Goal: Information Seeking & Learning: Find specific fact

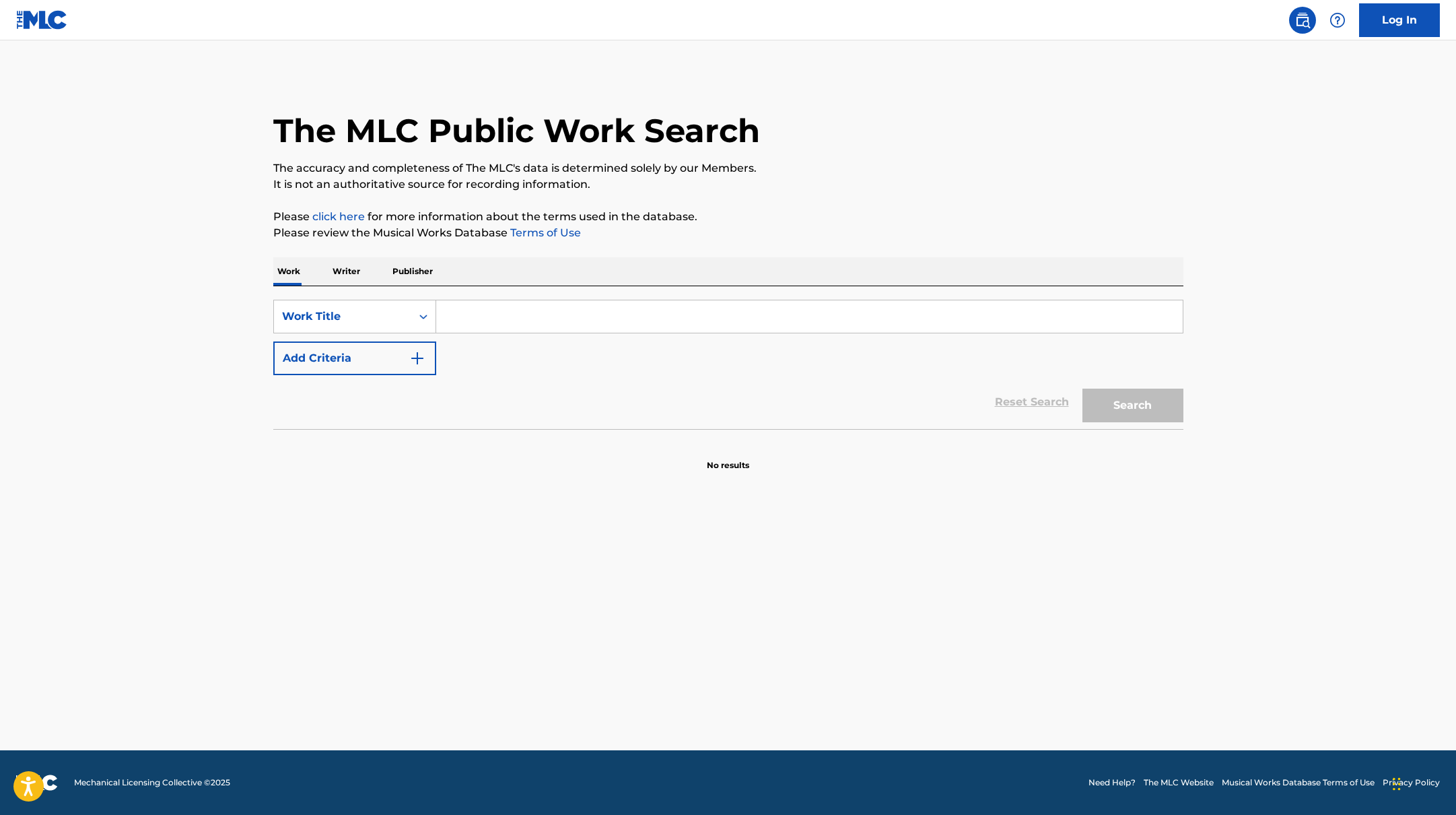
click at [463, 320] on input "Search Form" at bounding box center [809, 317] width 747 height 32
paste input "Tähdet"
type input "Tähdet"
click at [794, 196] on div "The MLC Public Work Search The accuracy and completeness of The MLC's data is d…" at bounding box center [728, 272] width 943 height 397
click at [418, 354] on img "Search Form" at bounding box center [417, 357] width 16 height 16
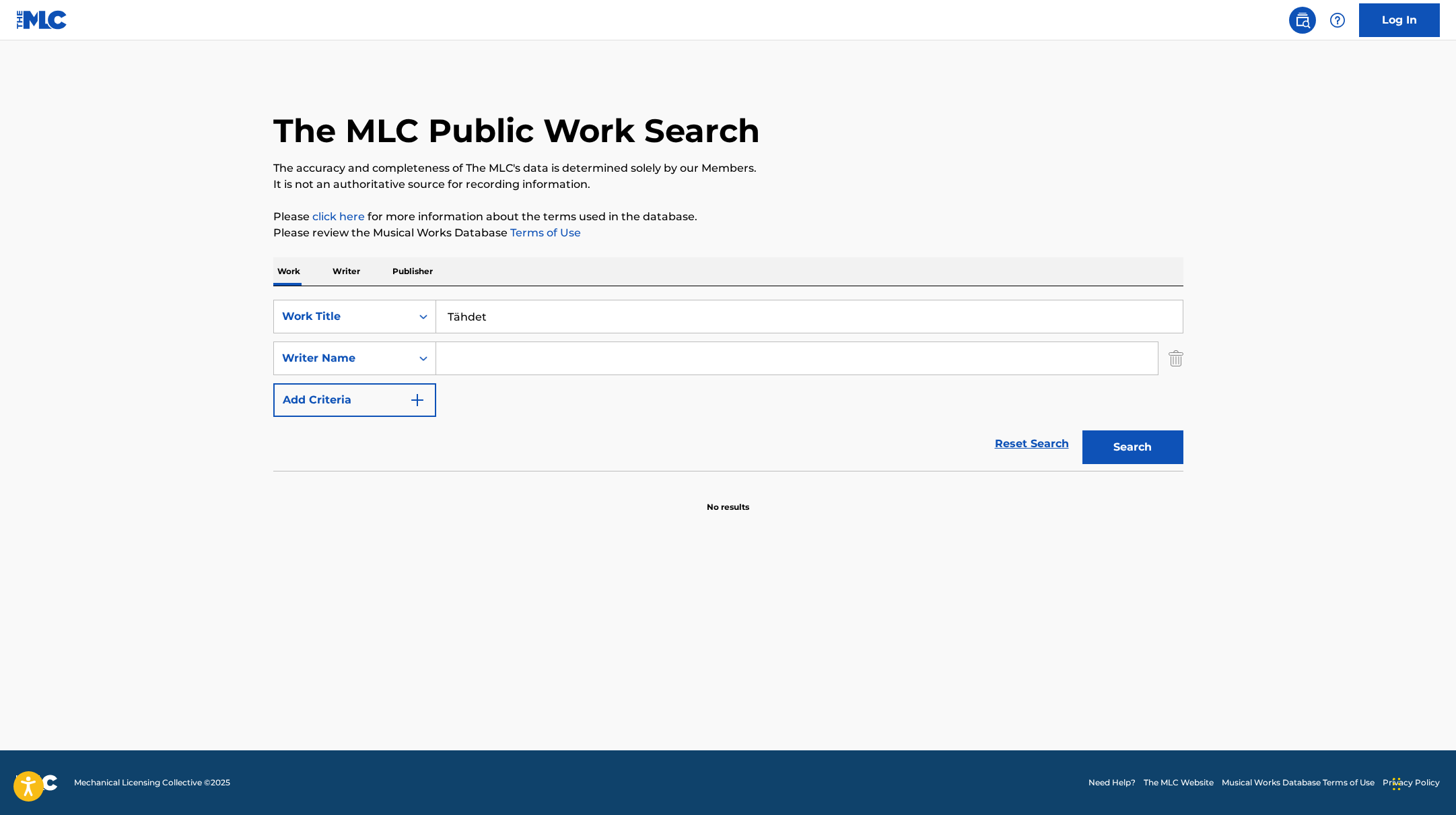
click at [476, 356] on input "Search Form" at bounding box center [796, 358] width 721 height 32
paste input "[PERSON_NAME]"
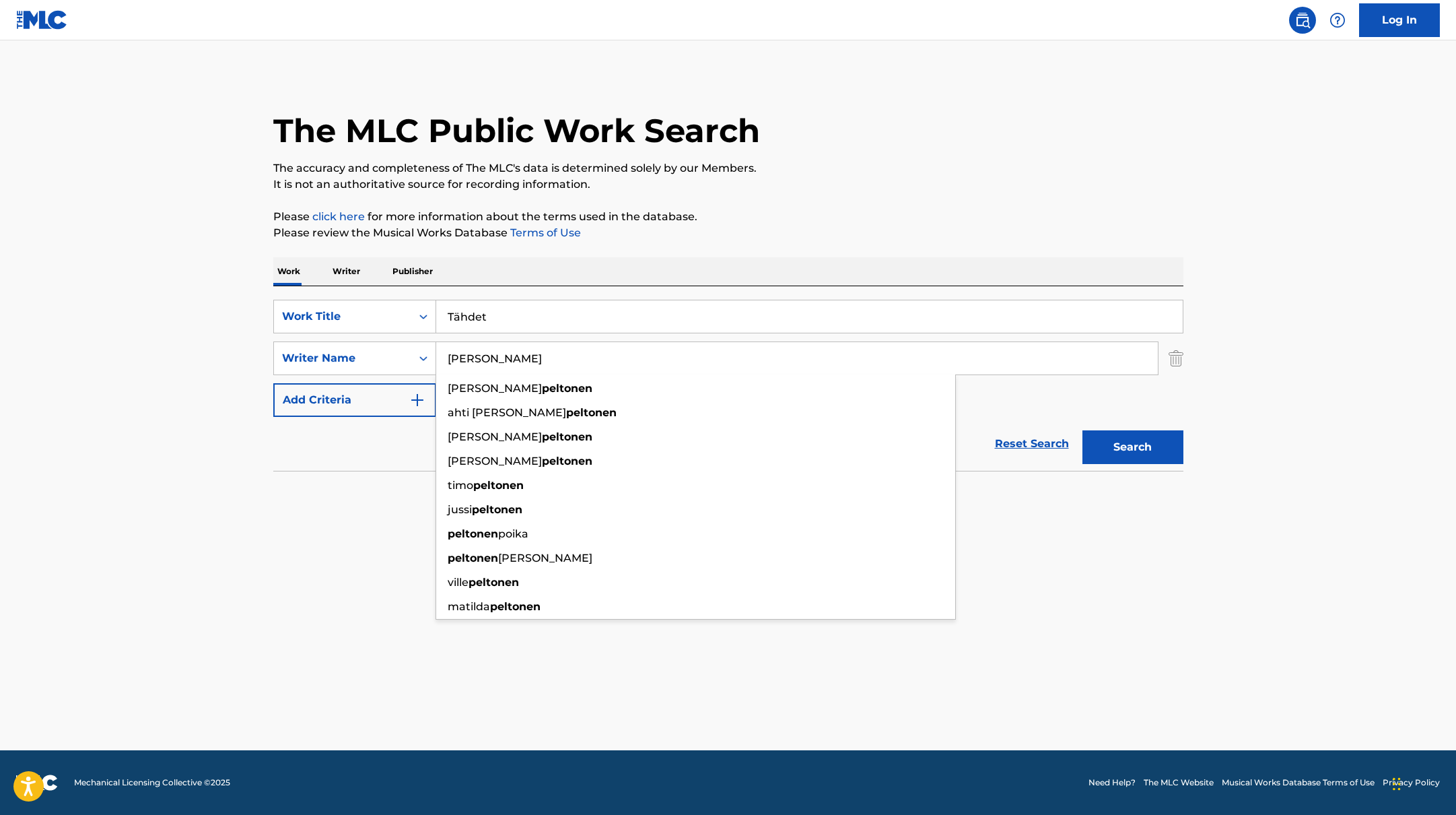
type input "[PERSON_NAME]"
click at [1107, 449] on button "Search" at bounding box center [1133, 447] width 101 height 34
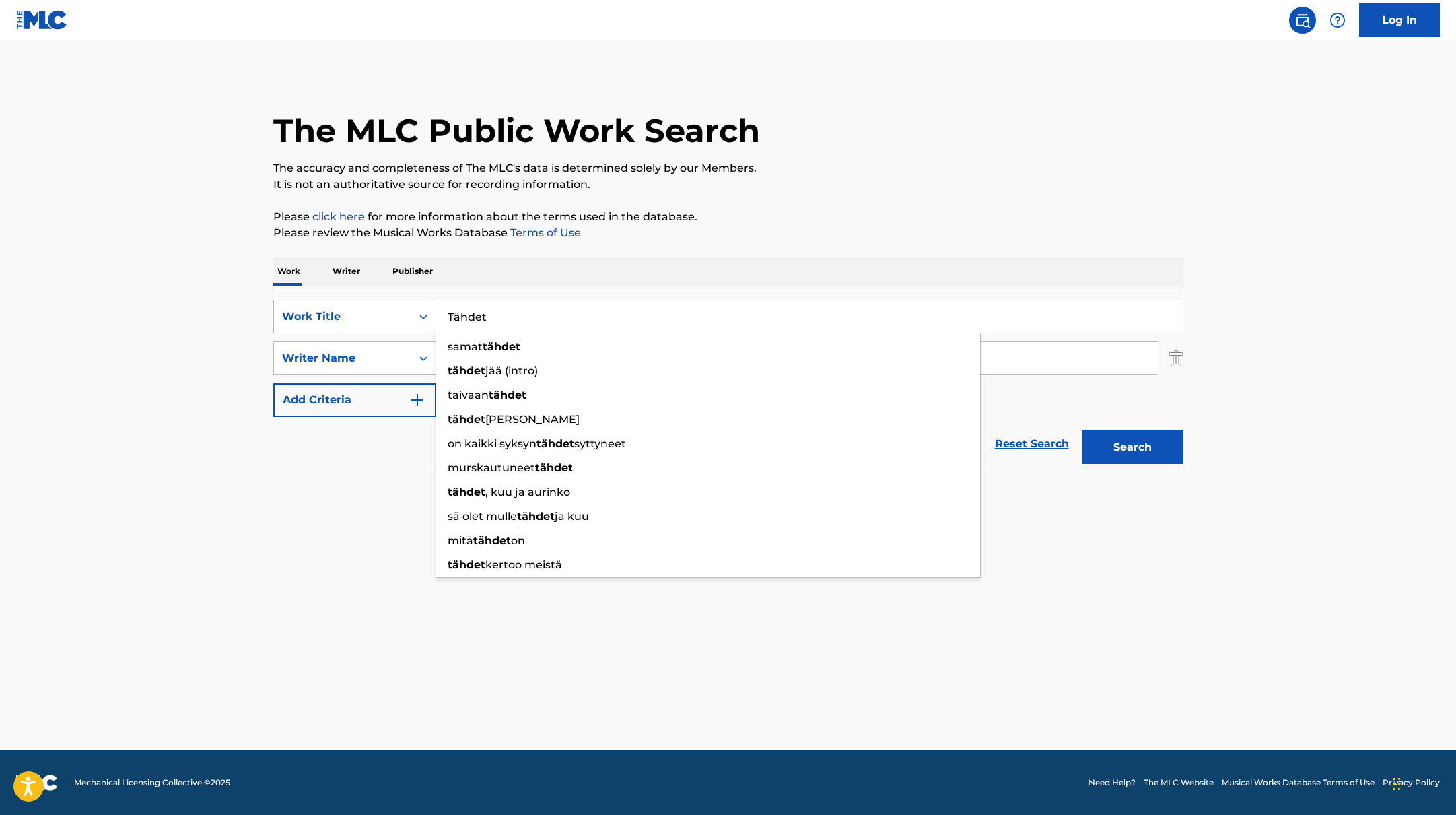
drag, startPoint x: 499, startPoint y: 319, endPoint x: 425, endPoint y: 312, distance: 74.3
click at [425, 312] on div "SearchWithCriteria45832d00-a73f-42f3-99db-db111a6c5918 Work Title Tähdet samat …" at bounding box center [728, 317] width 910 height 34
paste input "Mun Type"
type input "Mun Type"
click at [831, 174] on p "The accuracy and completeness of The MLC's data is determined solely by our Mem…" at bounding box center [728, 167] width 910 height 16
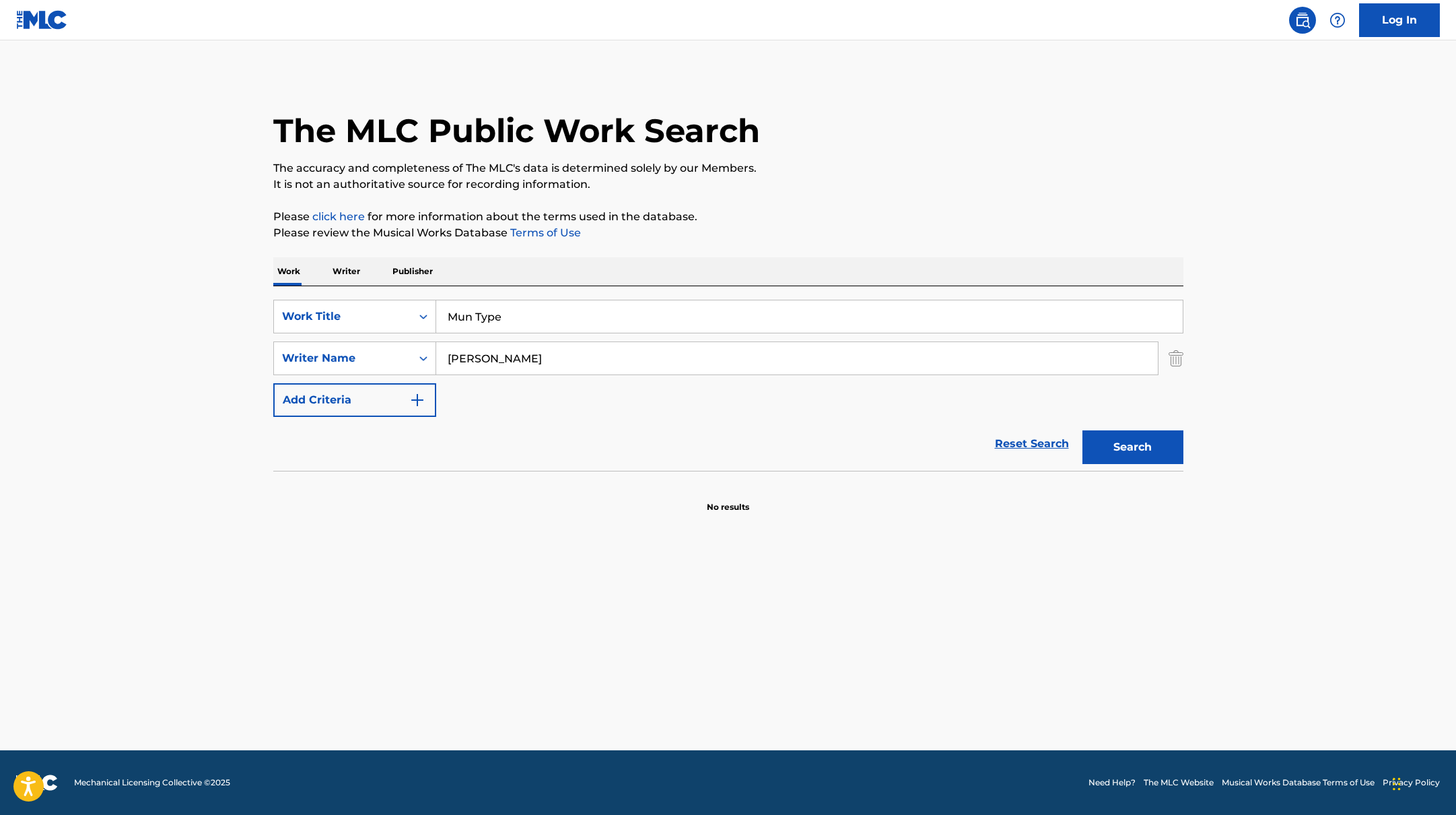
paste input "[PERSON_NAME]"
drag, startPoint x: 531, startPoint y: 371, endPoint x: 380, endPoint y: 337, distance: 154.8
click at [380, 337] on div "SearchWithCriteria45832d00-a73f-42f3-99db-db111a6c5918 Work Title Mun Type Sear…" at bounding box center [728, 358] width 910 height 117
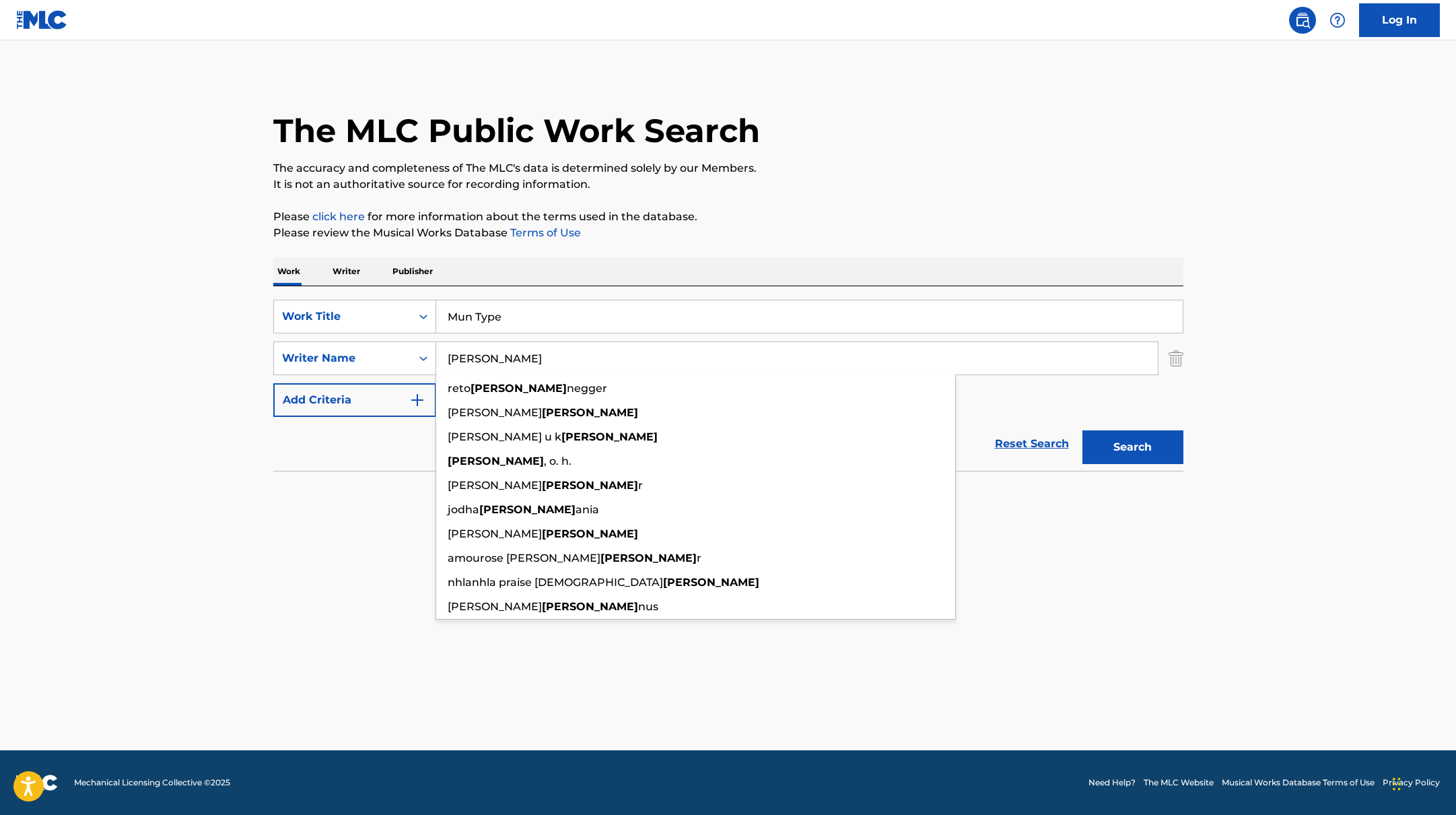
type input "[PERSON_NAME]"
click at [854, 198] on div "The MLC Public Work Search The accuracy and completeness of The MLC's data is d…" at bounding box center [728, 293] width 943 height 439
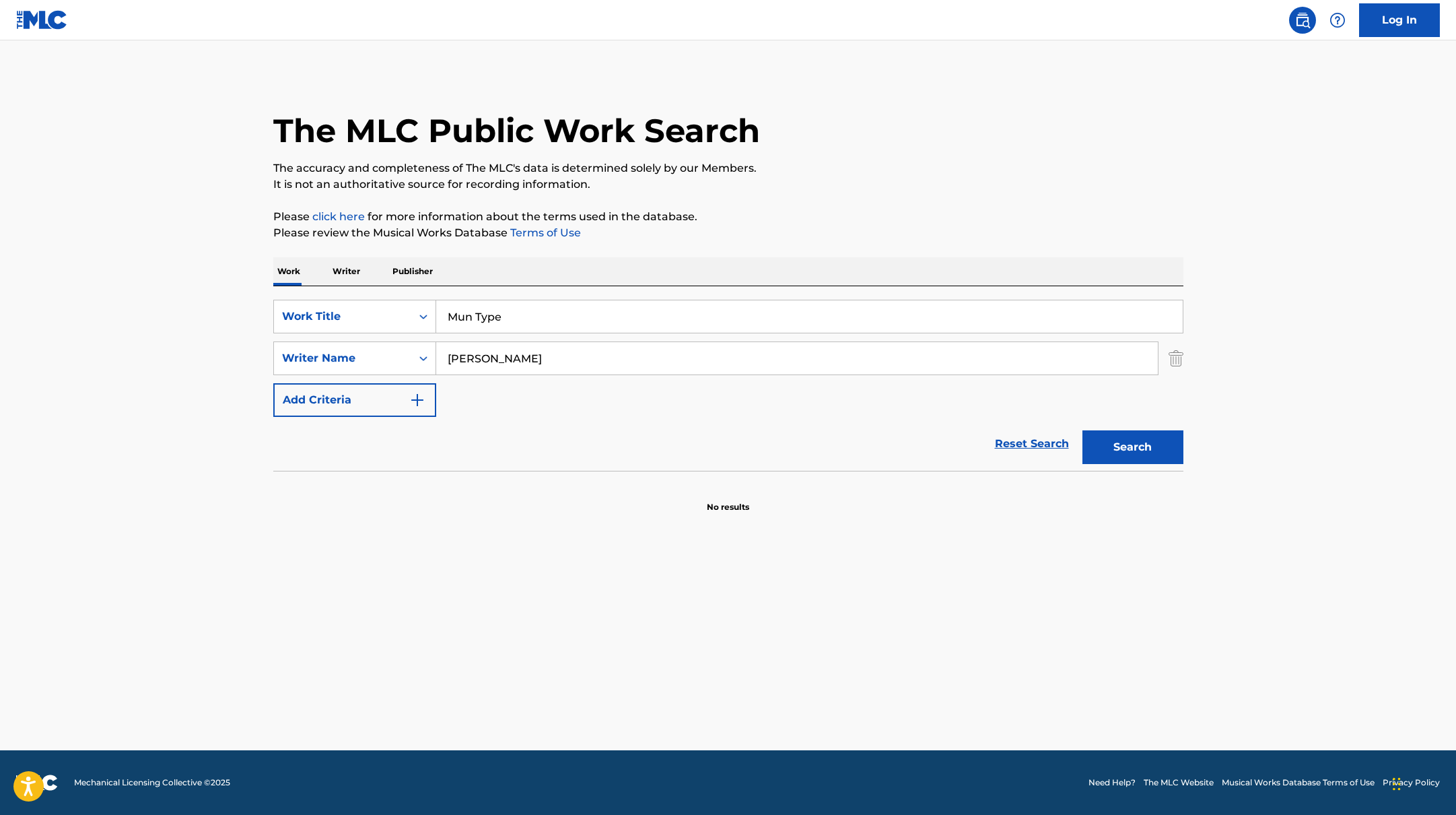
click at [1156, 455] on button "Search" at bounding box center [1133, 447] width 101 height 34
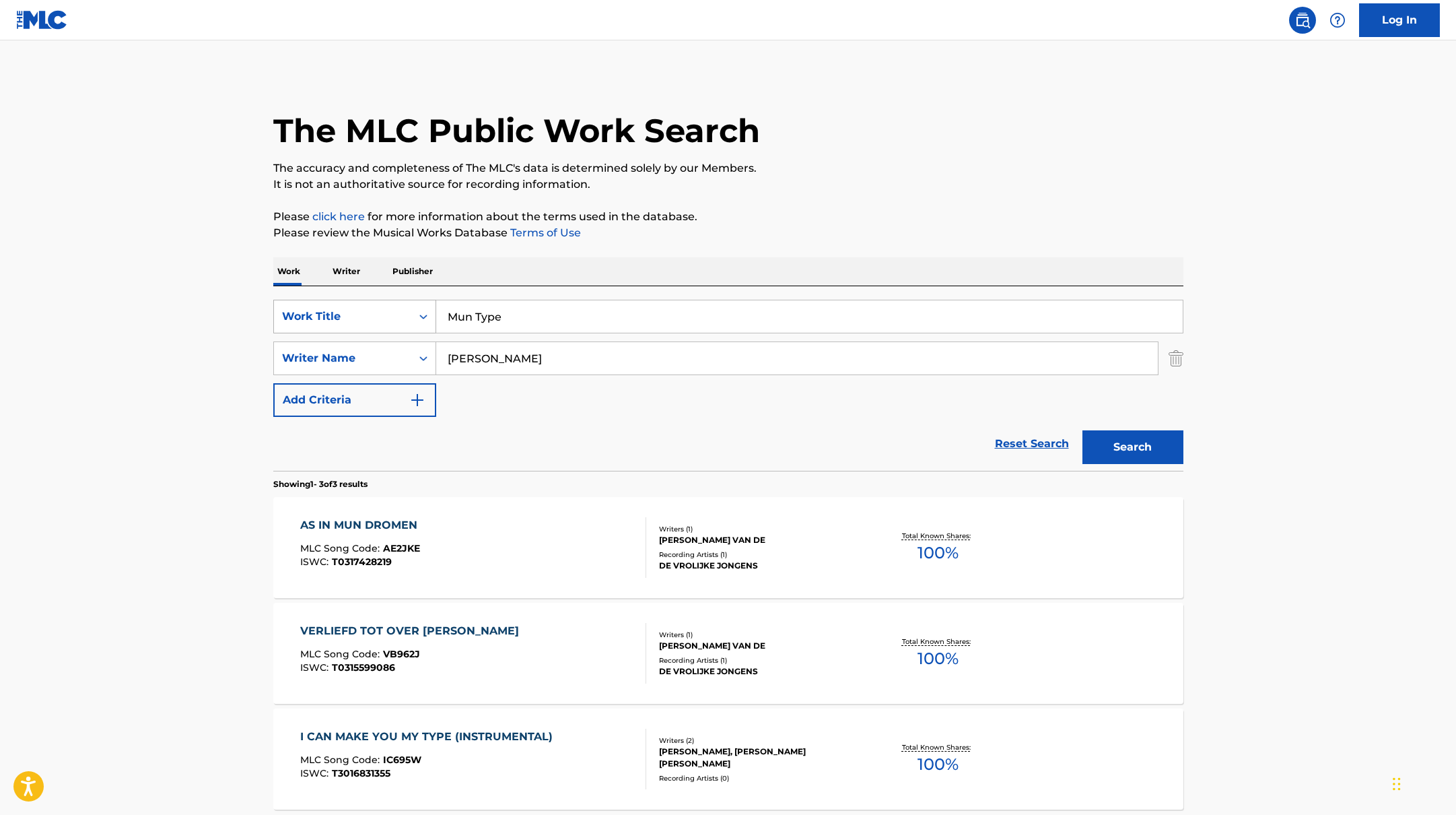
paste input "Vihaa mua"
drag, startPoint x: 523, startPoint y: 317, endPoint x: 391, endPoint y: 312, distance: 132.1
click at [391, 312] on div "SearchWithCriteria45832d00-a73f-42f3-99db-db111a6c5918 Work Title Vihaa mua" at bounding box center [728, 317] width 910 height 34
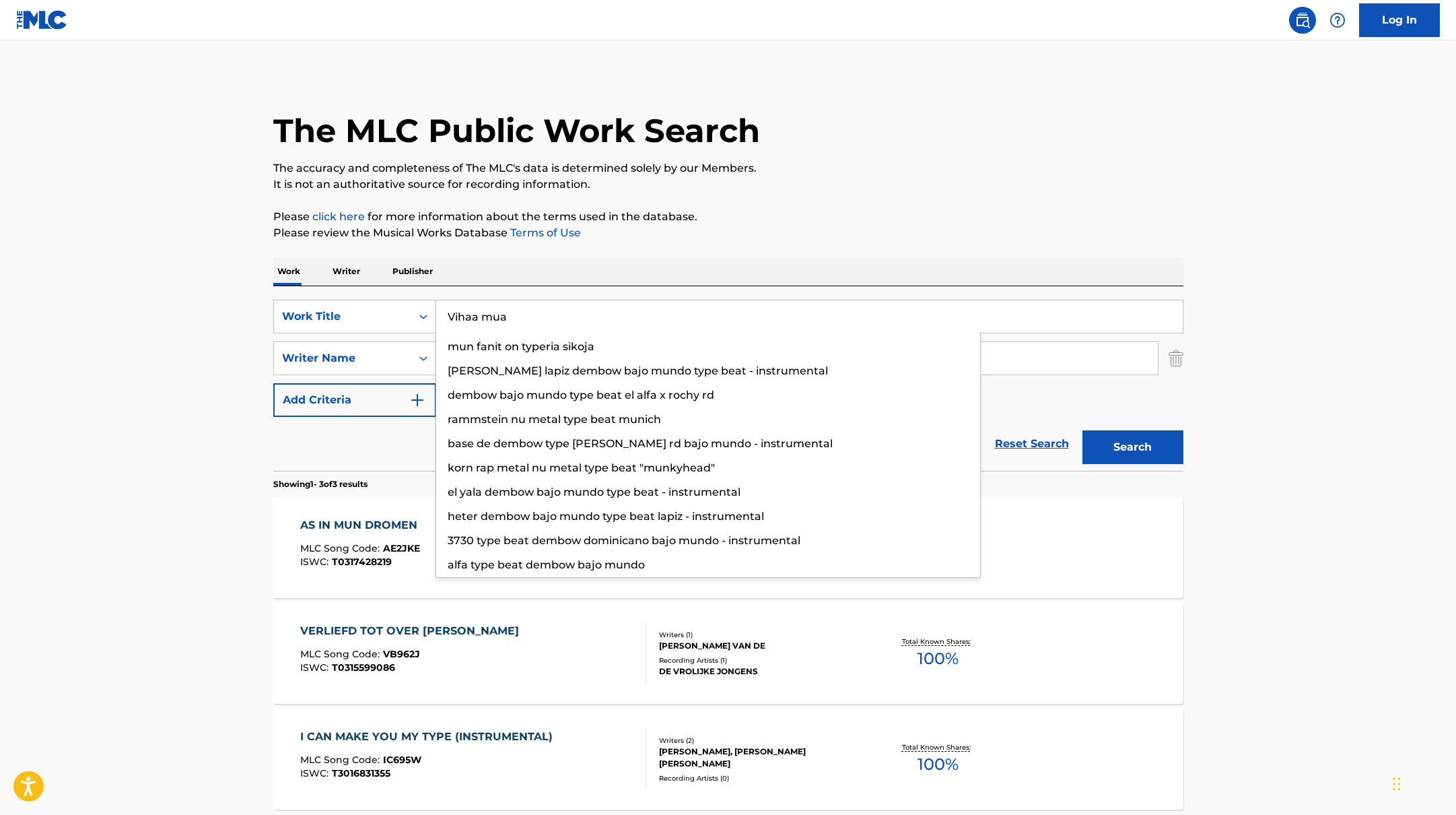
type input "Vihaa mua"
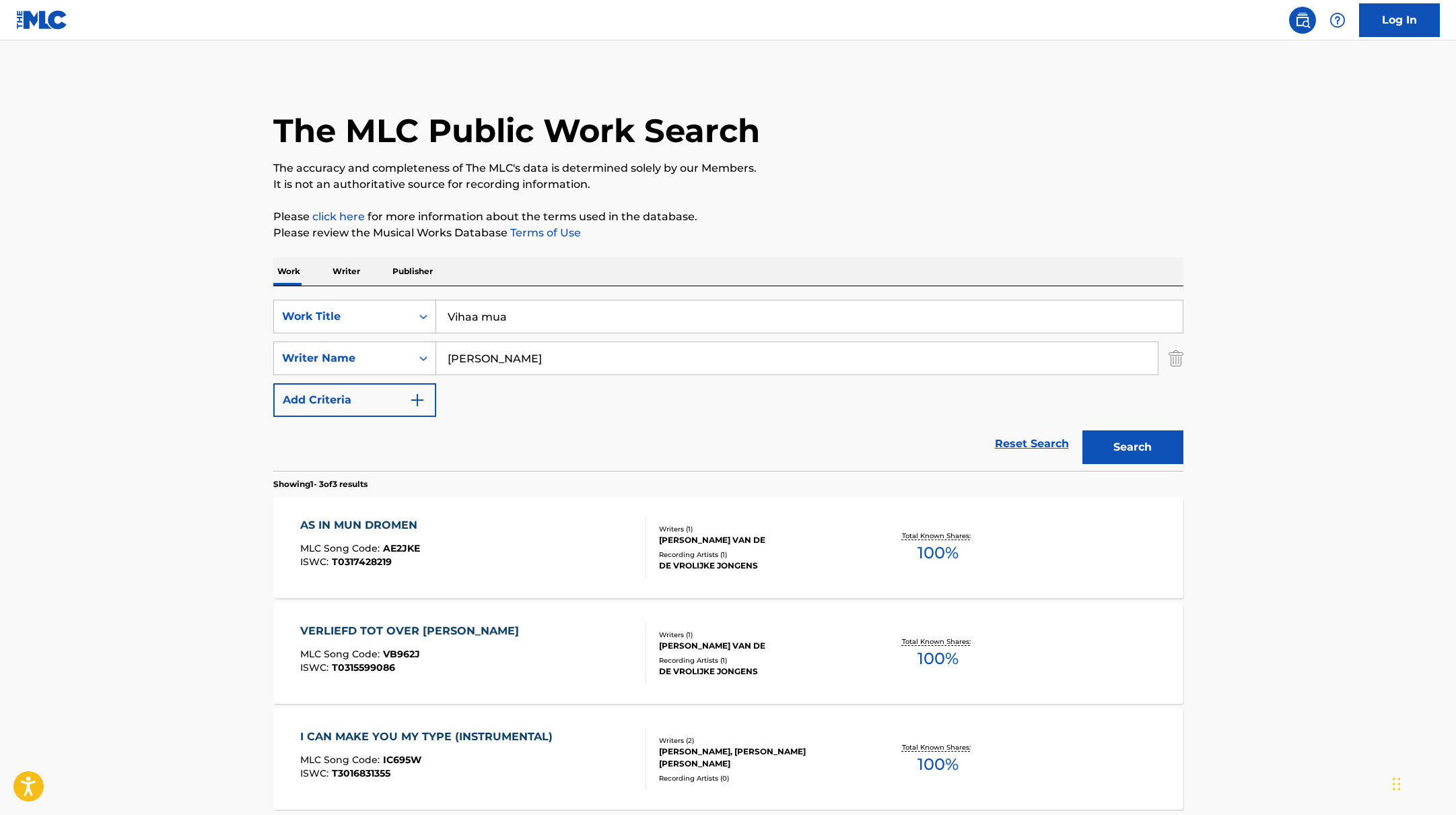
click at [707, 200] on div "The MLC Public Work Search The accuracy and completeness of The MLC's data is d…" at bounding box center [728, 473] width 943 height 799
drag, startPoint x: 490, startPoint y: 359, endPoint x: 355, endPoint y: 355, distance: 135.1
click at [355, 355] on div "SearchWithCriteria6fe0b56a-87ea-458f-8866-440b0c01beee Writer Name [PERSON_NAME]" at bounding box center [728, 358] width 910 height 34
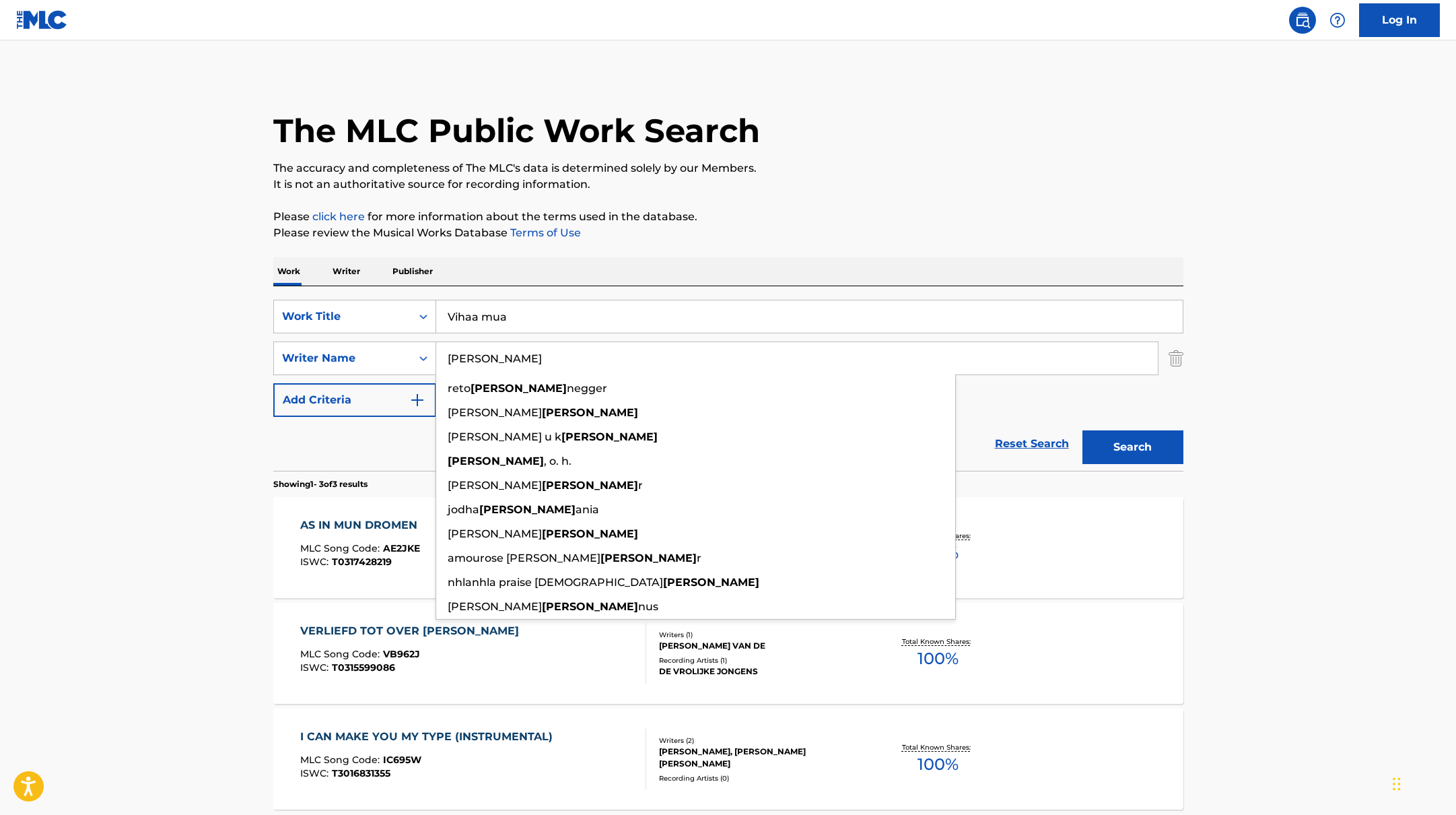
paste input "Mannila"
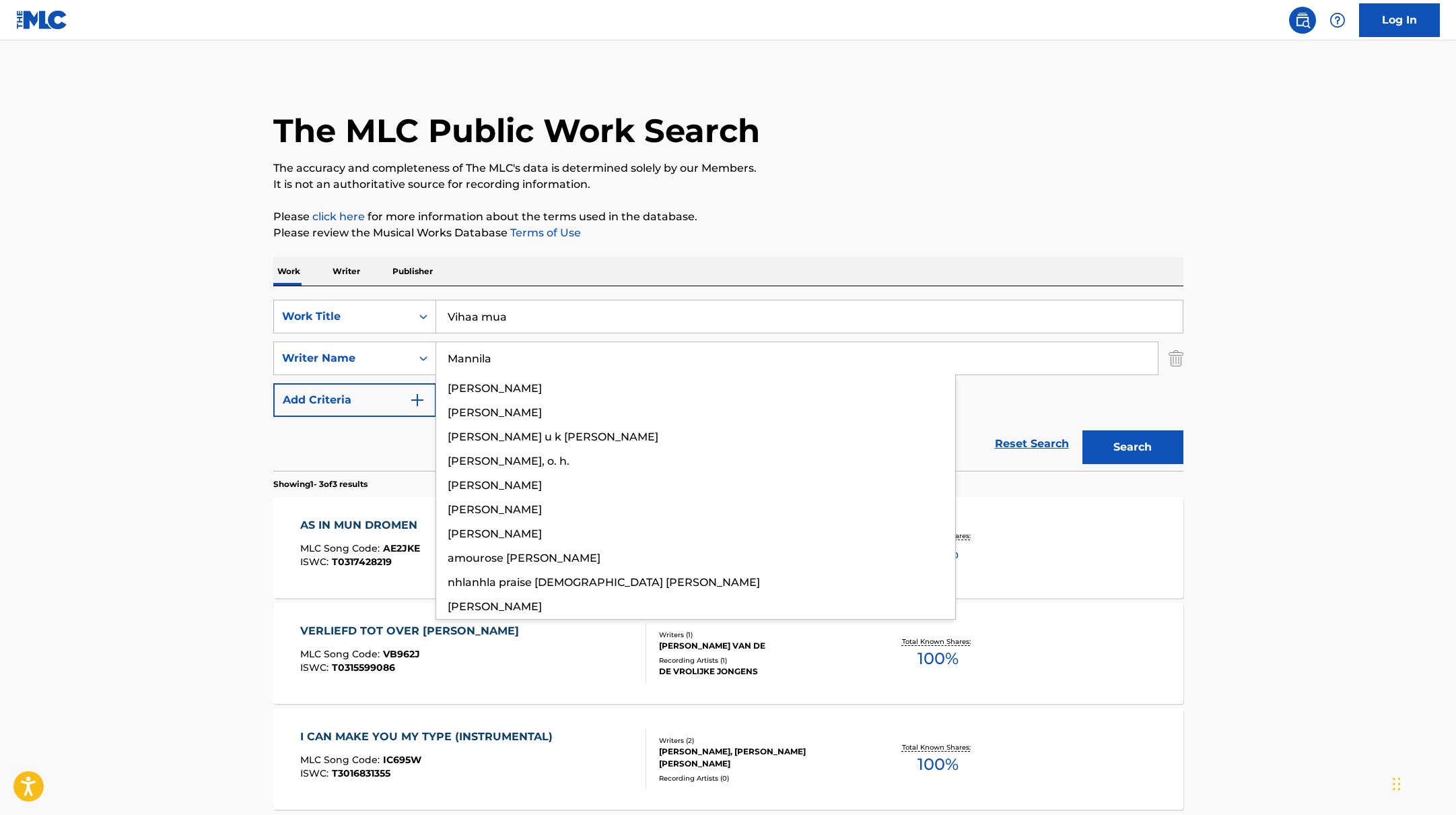
type input "Mannila"
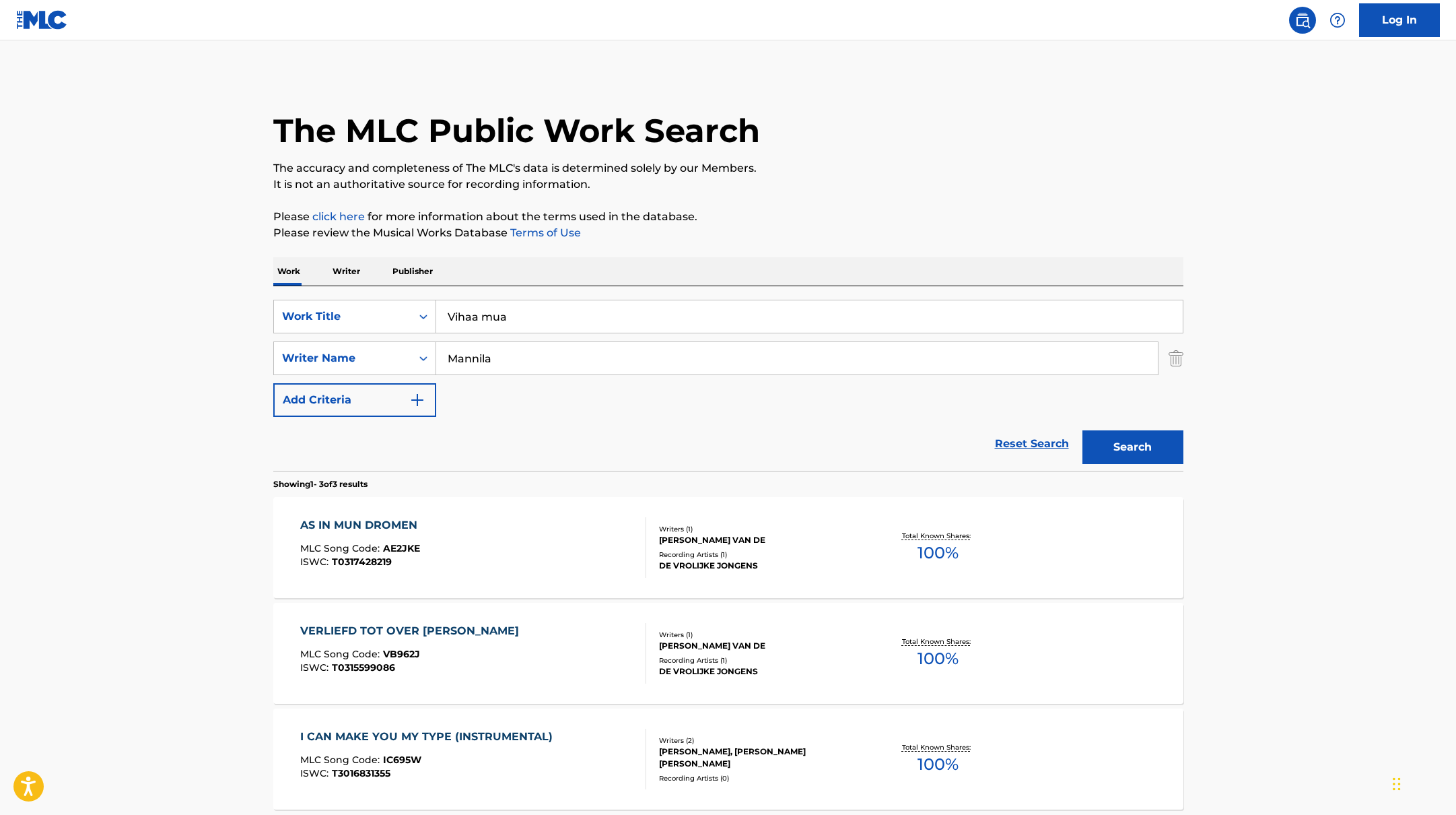
click at [793, 218] on p "Please click here for more information about the terms used in the database." at bounding box center [728, 217] width 910 height 16
click at [1154, 449] on button "Search" at bounding box center [1133, 447] width 101 height 34
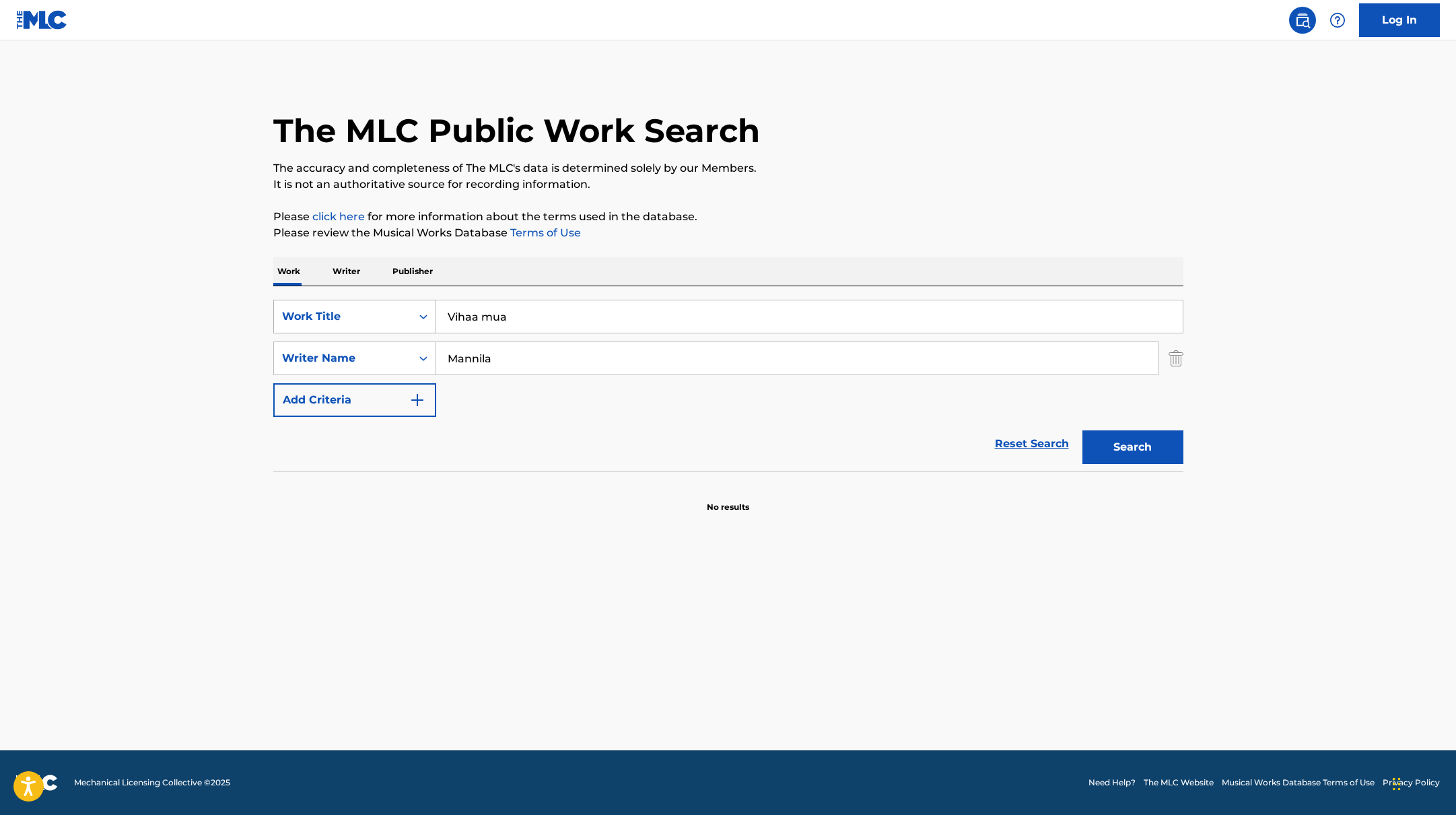
drag, startPoint x: 518, startPoint y: 324, endPoint x: 391, endPoint y: 320, distance: 127.1
click at [391, 320] on div "SearchWithCriteria45832d00-a73f-42f3-99db-db111a6c5918 Work Title Vihaa mua" at bounding box center [728, 317] width 910 height 34
paste input "Ms. Bad"
type input "Ms. Bad"
click at [813, 193] on div "The MLC Public Work Search The accuracy and completeness of The MLC's data is d…" at bounding box center [728, 293] width 943 height 439
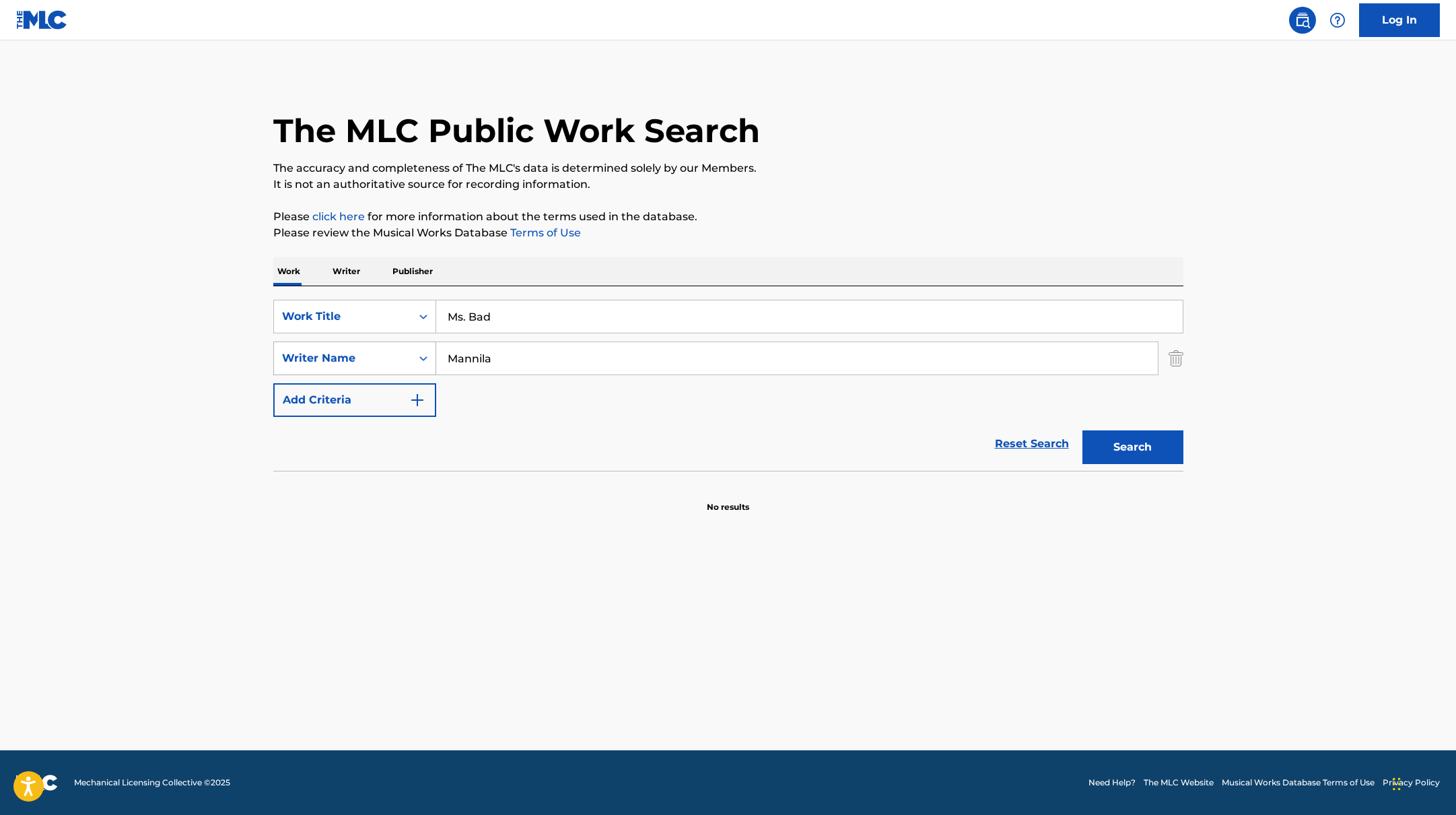
paste input "Shadrack"
drag, startPoint x: 505, startPoint y: 355, endPoint x: 478, endPoint y: 309, distance: 53.3
click at [385, 354] on div "SearchWithCriteria6fe0b56a-87ea-458f-8866-440b0c01beee Writer Name [PERSON_NAME]" at bounding box center [728, 358] width 910 height 34
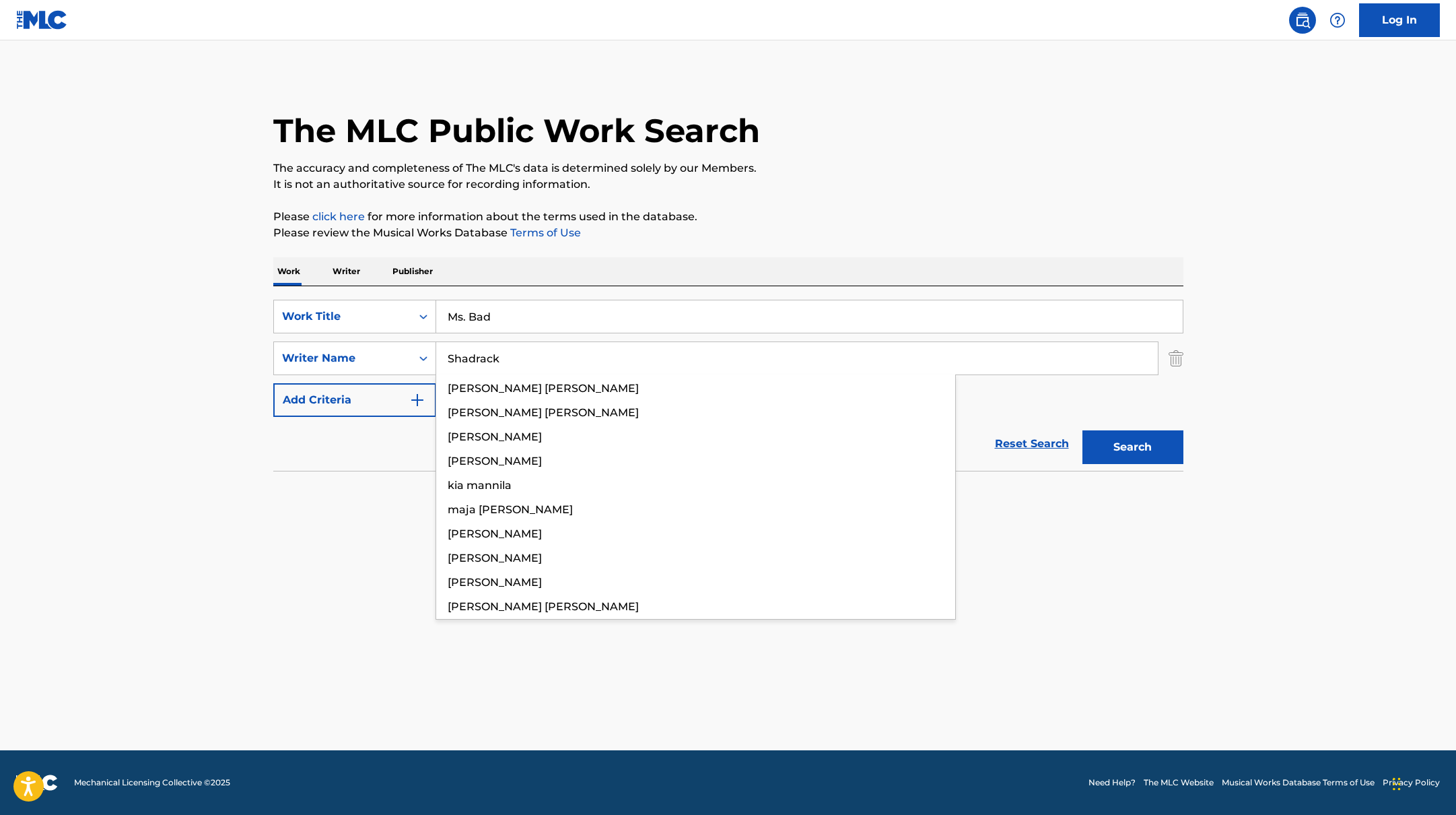
type input "Shadrack"
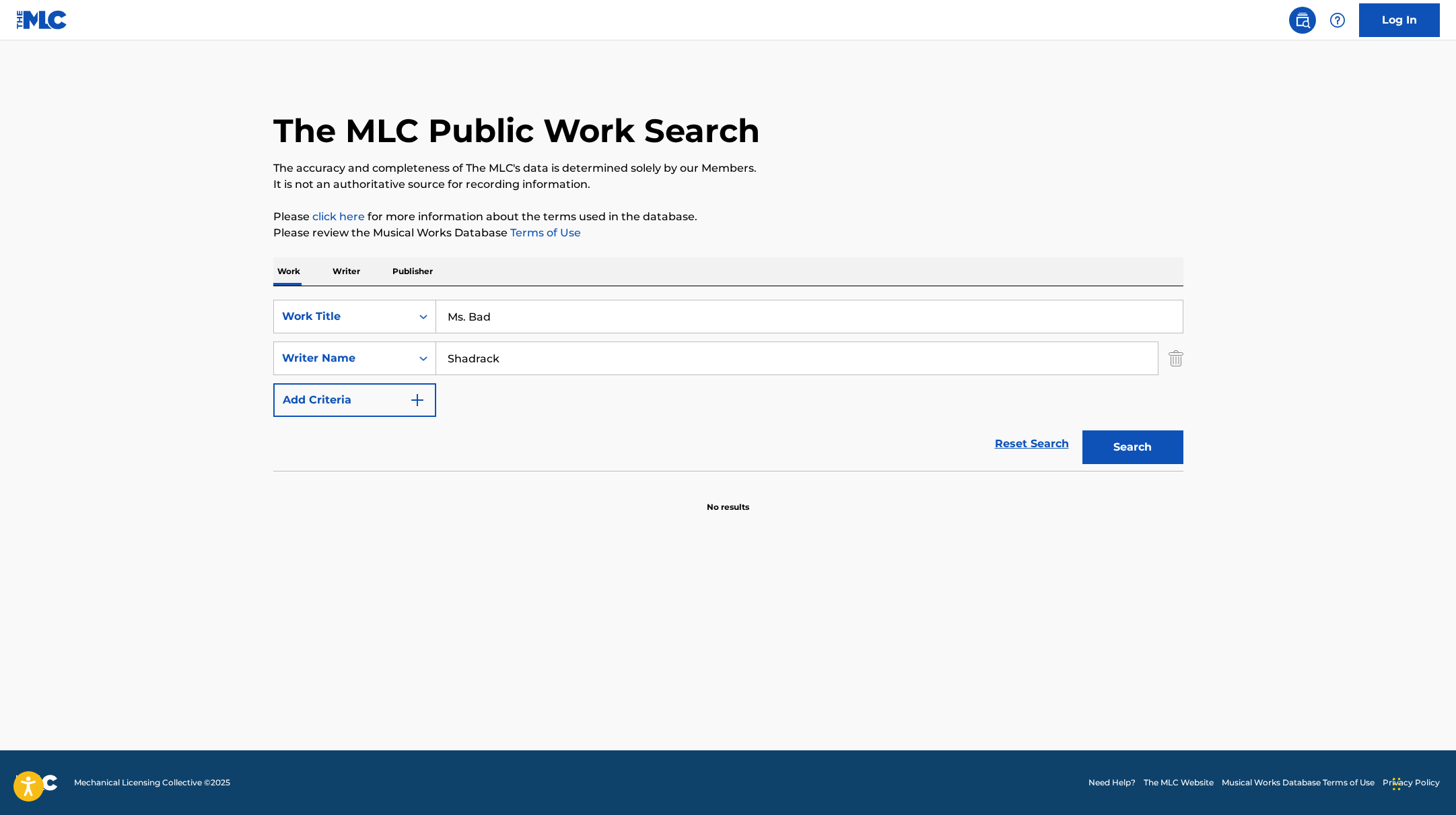
click at [779, 198] on div "The MLC Public Work Search The accuracy and completeness of The MLC's data is d…" at bounding box center [728, 293] width 943 height 439
click at [1158, 451] on button "Search" at bounding box center [1133, 447] width 101 height 34
drag, startPoint x: 520, startPoint y: 317, endPoint x: 399, endPoint y: 310, distance: 121.2
click at [399, 310] on div "SearchWithCriteria45832d00-a73f-42f3-99db-db111a6c5918 Work Title Ms. Bad [PERS…" at bounding box center [728, 317] width 910 height 34
paste input "Sata Enkelii"
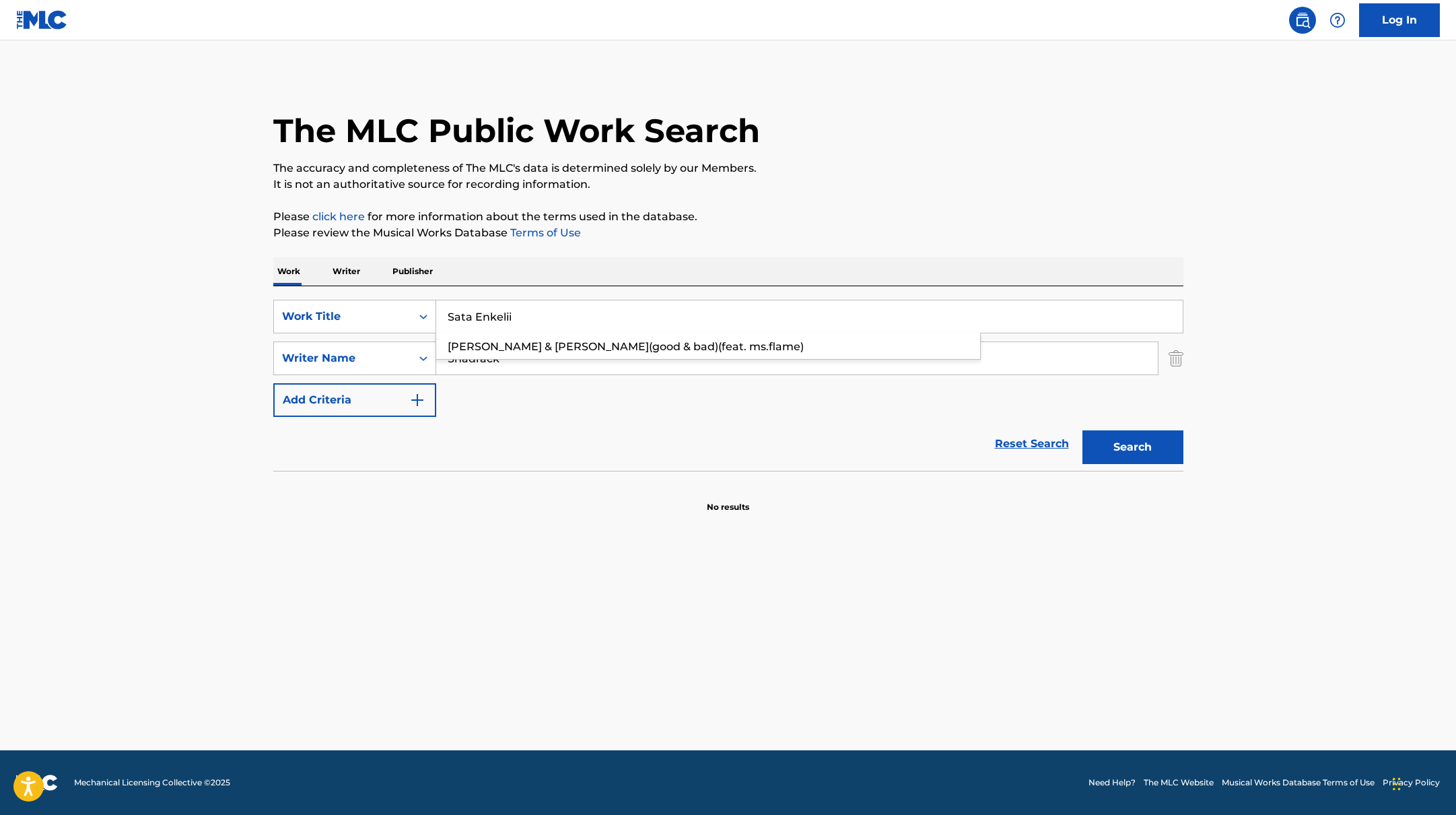
type input "Sata Enkelii"
click at [818, 180] on p "It is not an authoritative source for recording information." at bounding box center [728, 184] width 910 height 16
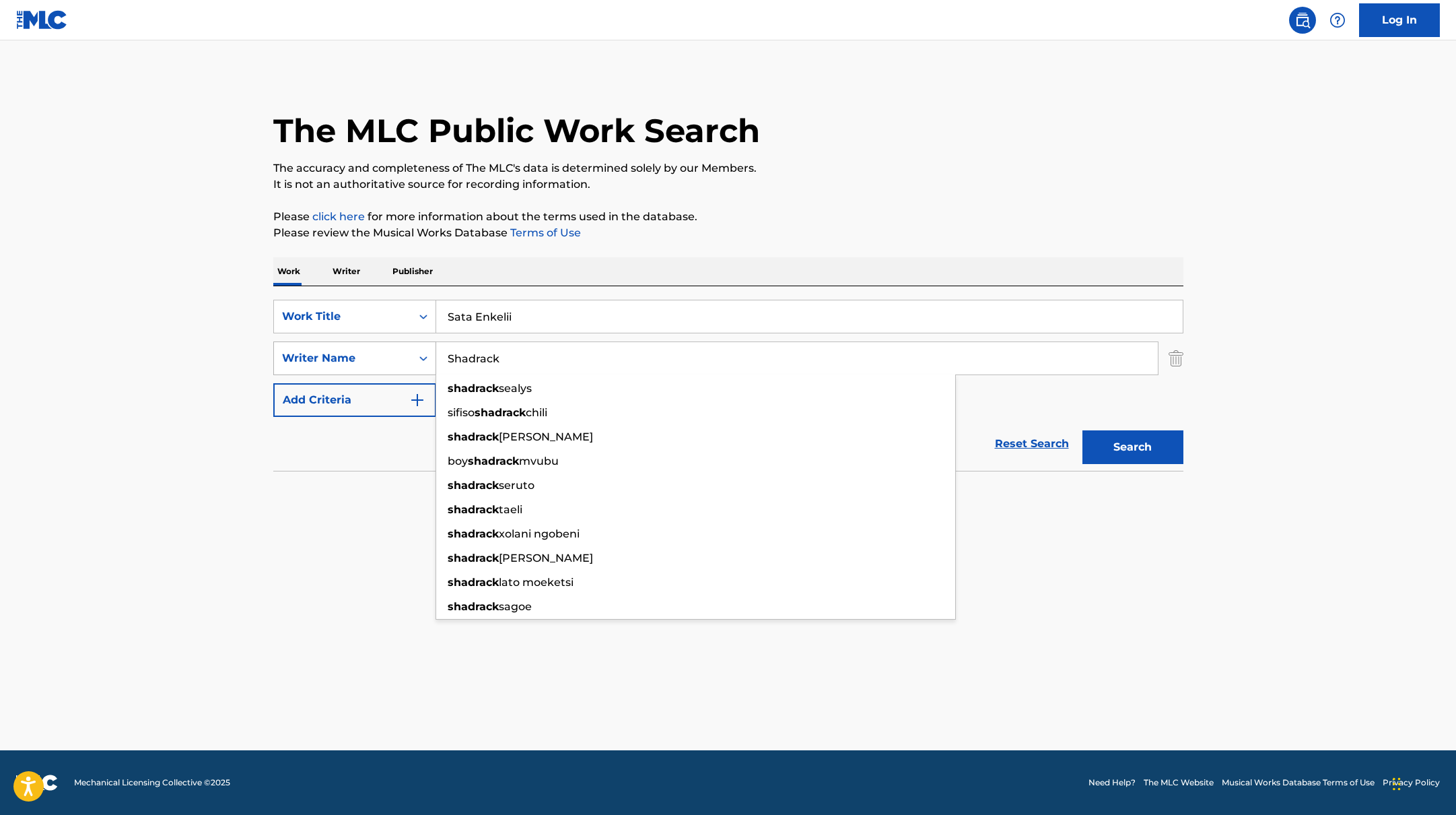
paste input "[PERSON_NAME]"
drag, startPoint x: 518, startPoint y: 355, endPoint x: 425, endPoint y: 354, distance: 93.0
click at [425, 354] on div "SearchWithCriteria6fe0b56a-87ea-458f-8866-440b0c01beee Writer Name [PERSON_NAME…" at bounding box center [728, 358] width 910 height 34
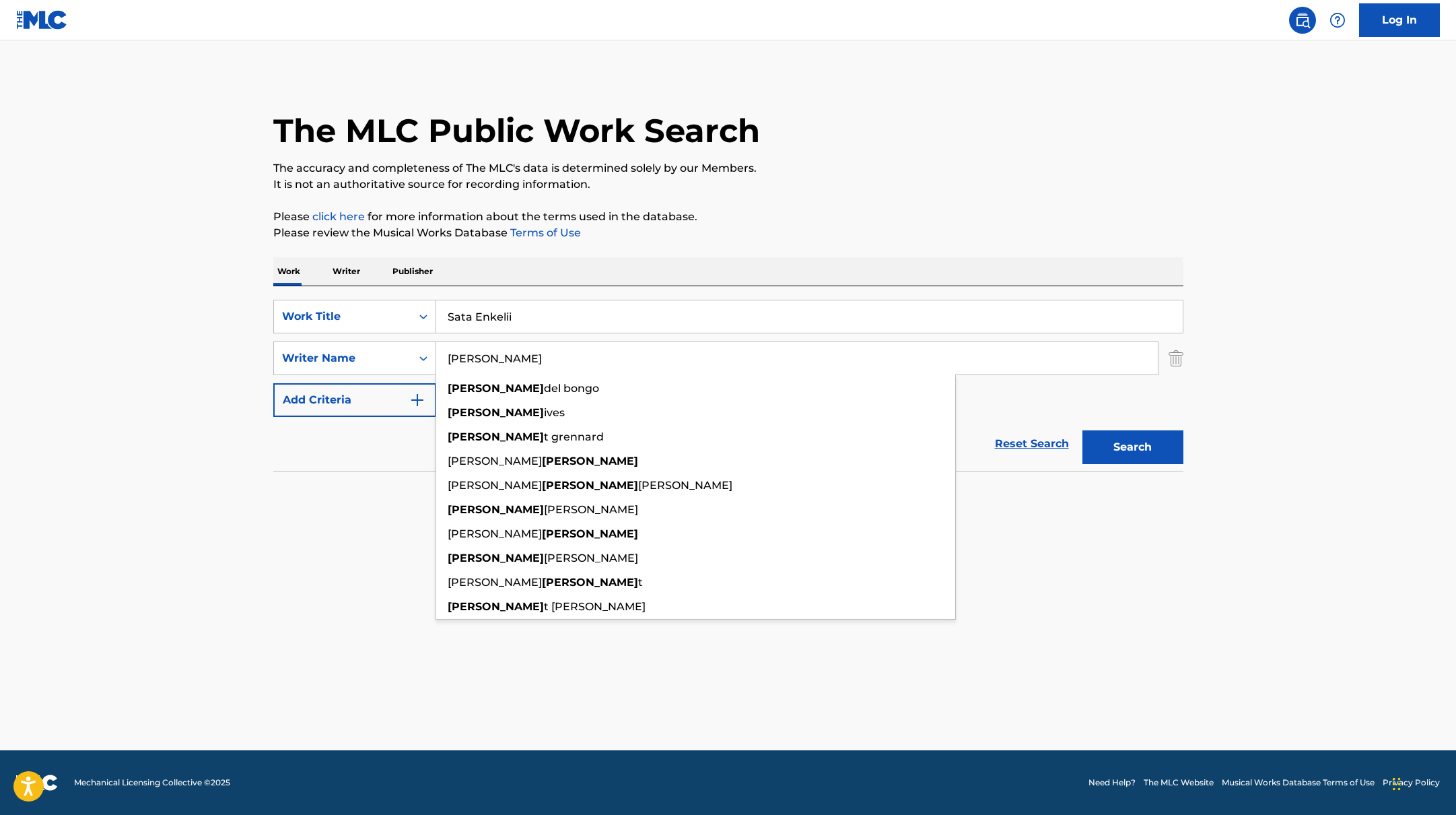
type input "[PERSON_NAME]"
click at [862, 193] on div "The MLC Public Work Search The accuracy and completeness of The MLC's data is d…" at bounding box center [728, 293] width 943 height 439
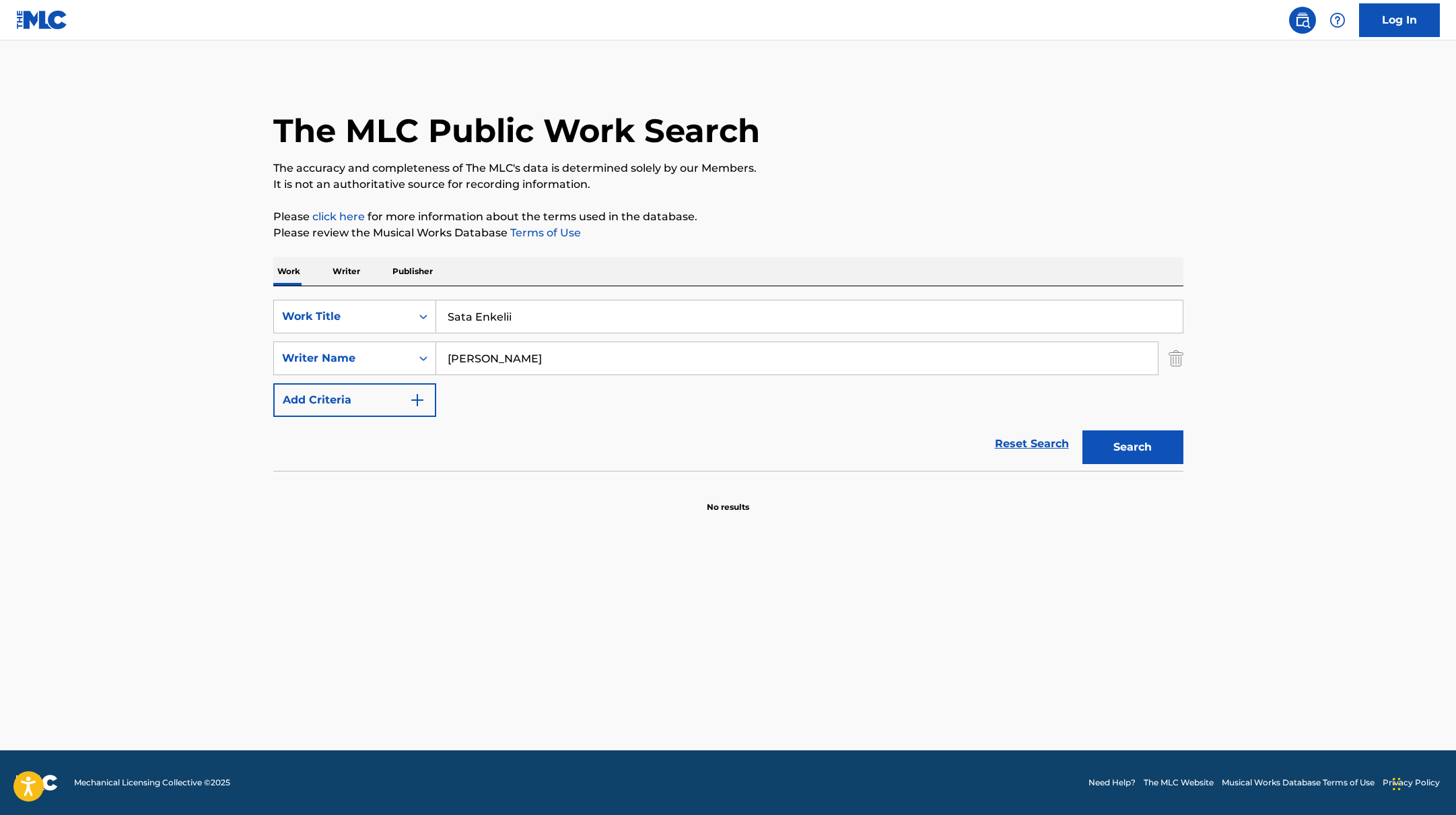
click at [1121, 453] on button "Search" at bounding box center [1133, 447] width 101 height 34
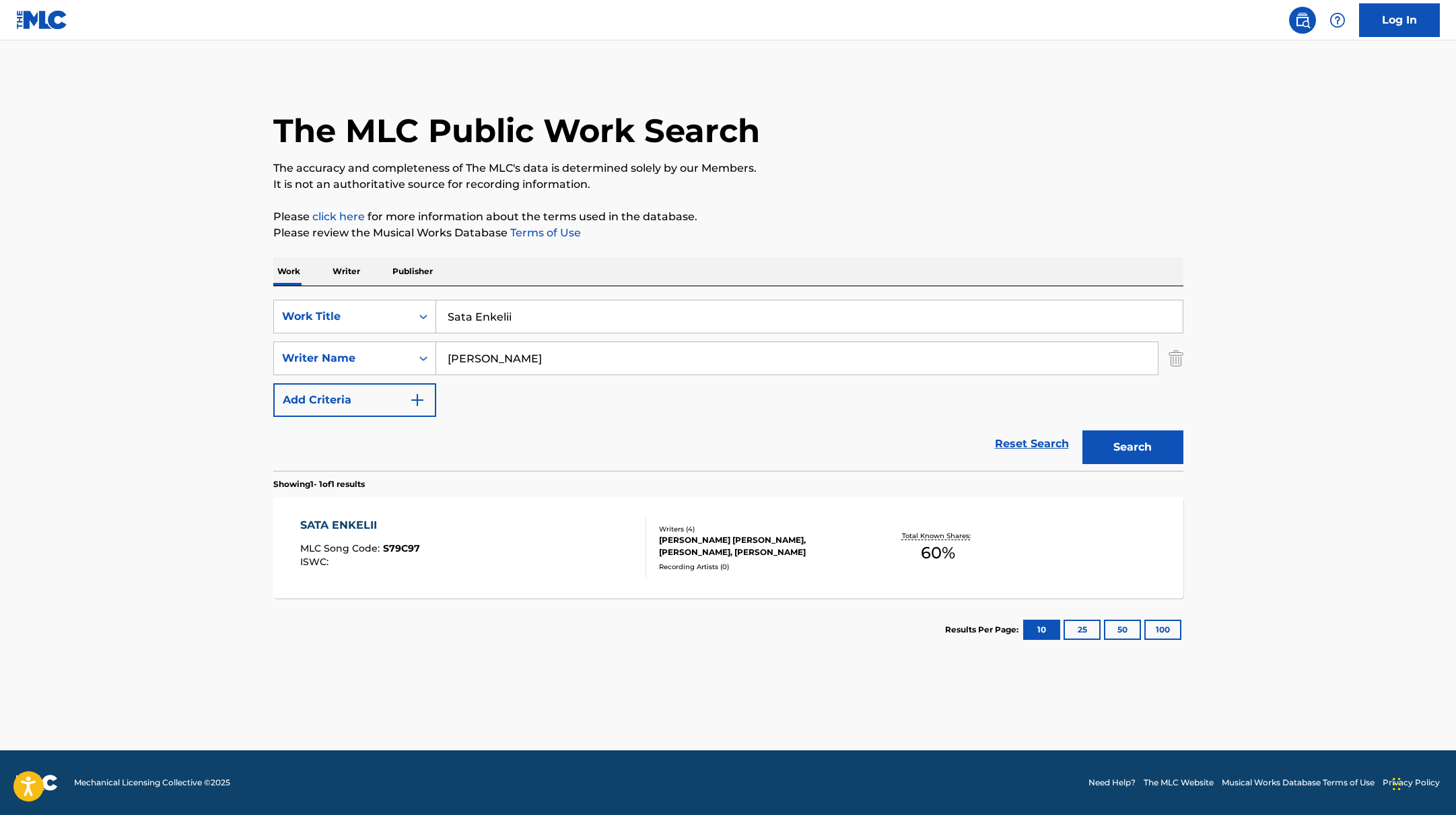
click at [486, 539] on div "SATA ENKELII MLC Song Code : S79C97 ISWC :" at bounding box center [474, 547] width 346 height 61
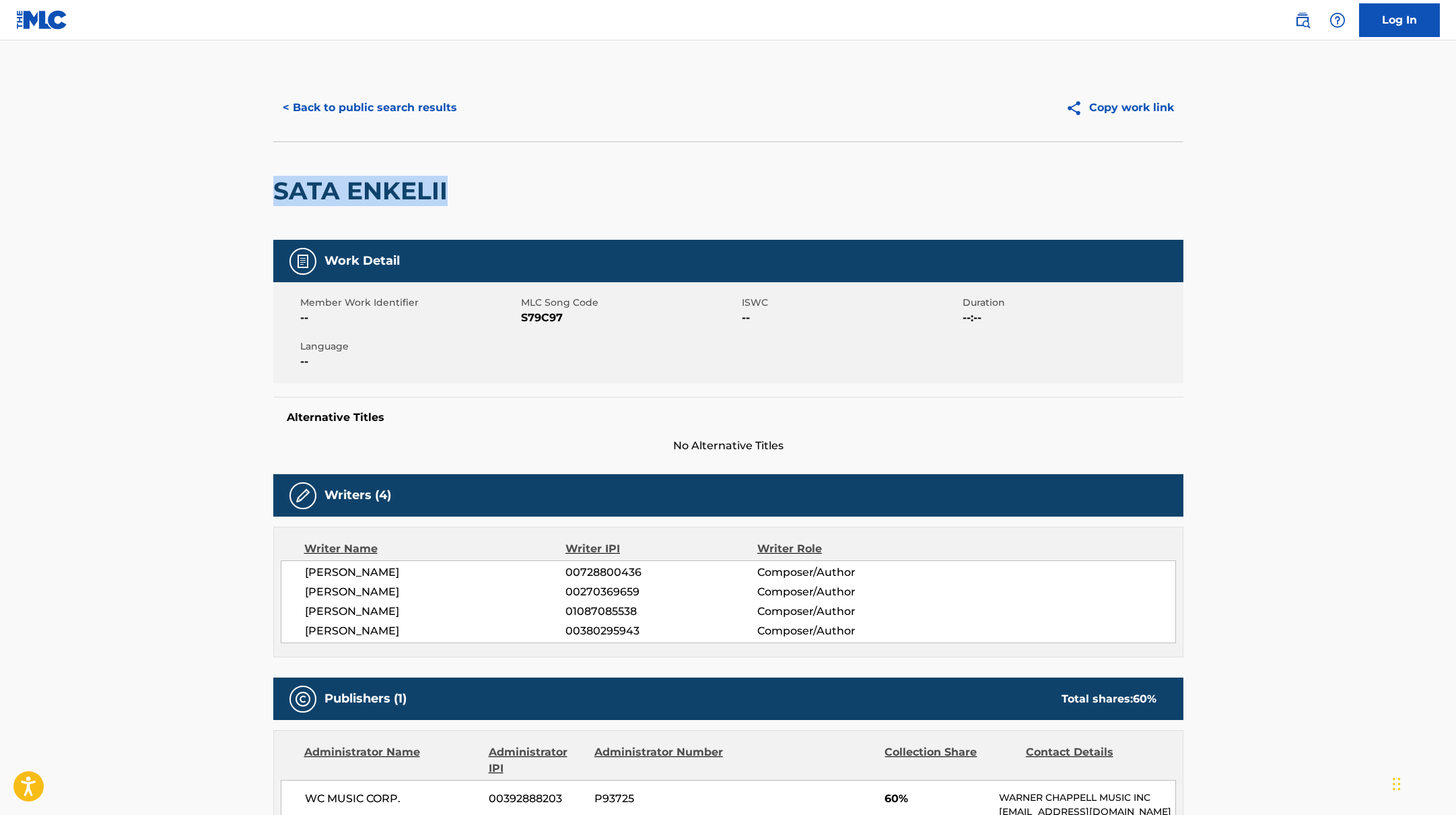
drag, startPoint x: 479, startPoint y: 191, endPoint x: 236, endPoint y: 185, distance: 243.1
click at [236, 185] on main "< Back to public search results Copy work link [PERSON_NAME] ENKELII Work Detai…" at bounding box center [728, 542] width 1456 height 1002
copy h2 "SATA ENKELII"
drag, startPoint x: 523, startPoint y: 319, endPoint x: 596, endPoint y: 319, distance: 73.0
click at [596, 319] on span "S79C97" at bounding box center [630, 318] width 217 height 16
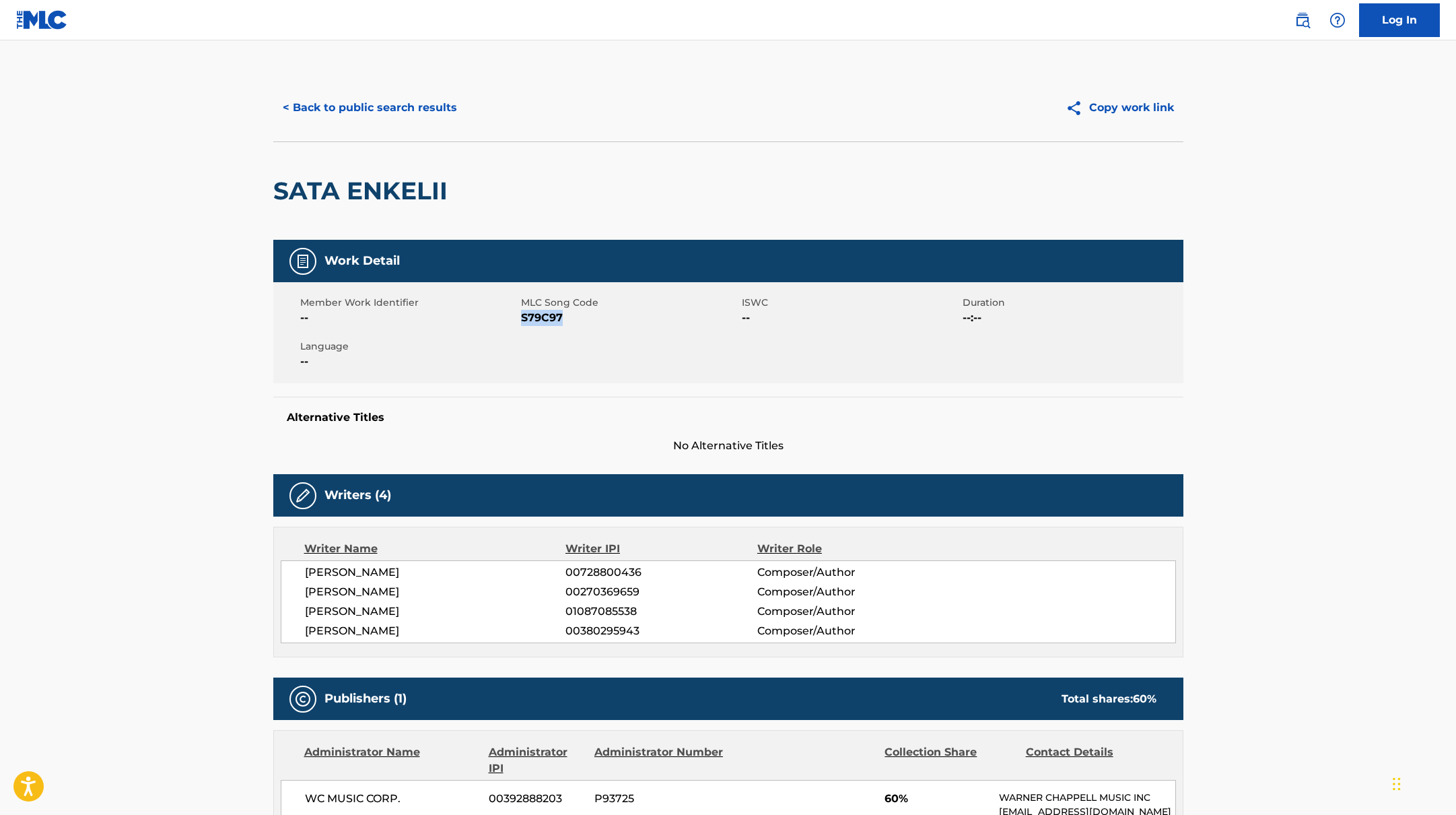
copy span "S79C97"
click at [399, 122] on button "< Back to public search results" at bounding box center [370, 108] width 193 height 34
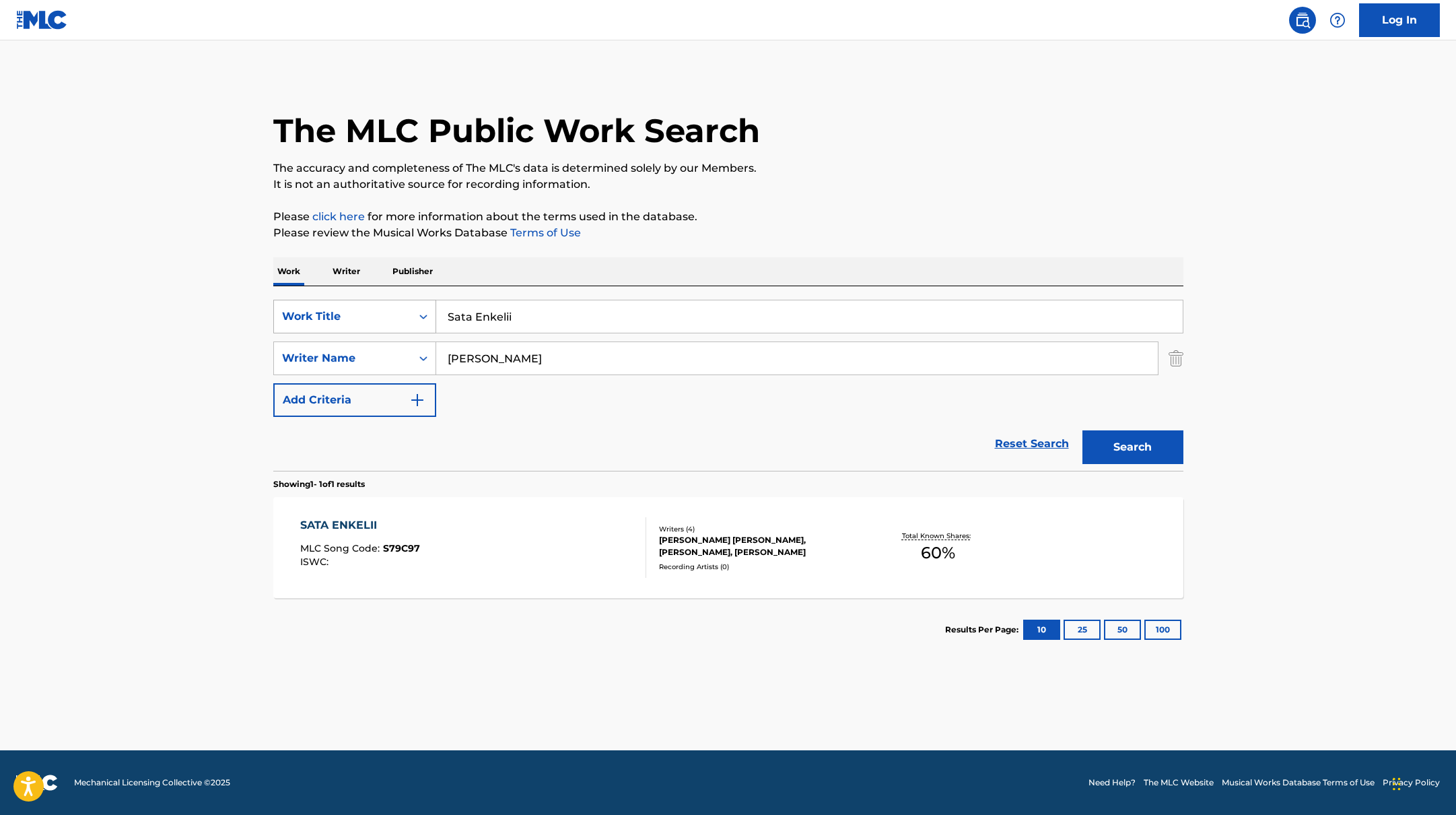
drag, startPoint x: 537, startPoint y: 321, endPoint x: 425, endPoint y: 308, distance: 112.8
click at [425, 308] on div "SearchWithCriteria45832d00-a73f-42f3-99db-db111a6c5918 Work Title Sata Enkelii" at bounding box center [728, 317] width 910 height 34
paste input "[PERSON_NAME]"
drag, startPoint x: 520, startPoint y: 317, endPoint x: 433, endPoint y: 313, distance: 87.1
click at [433, 313] on div "SearchWithCriteria45832d00-a73f-42f3-99db-db111a6c5918 Work Title [PERSON_NAME]…" at bounding box center [728, 317] width 910 height 34
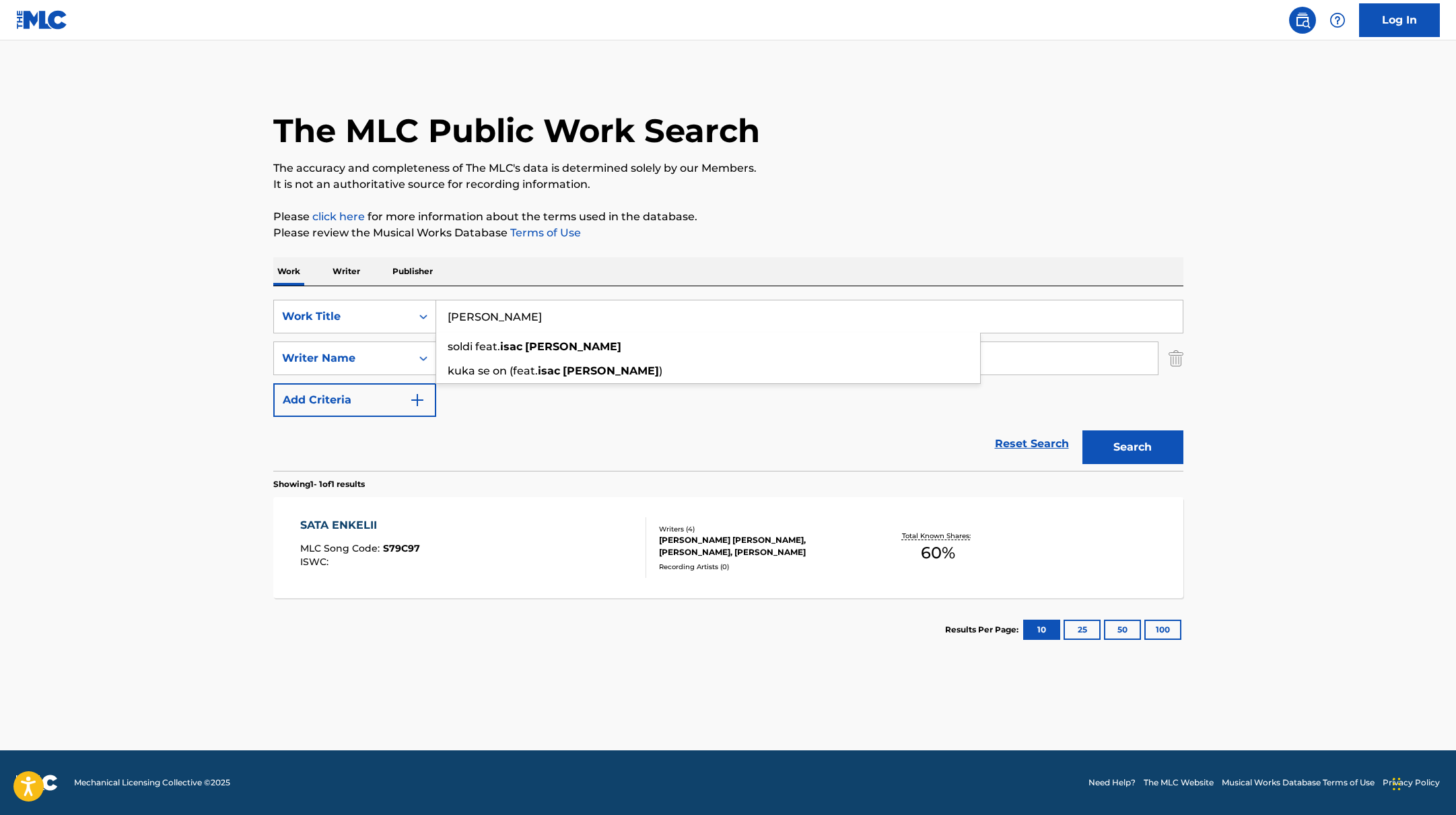
type input "[PERSON_NAME]"
